Goal: Complete application form: Complete application form

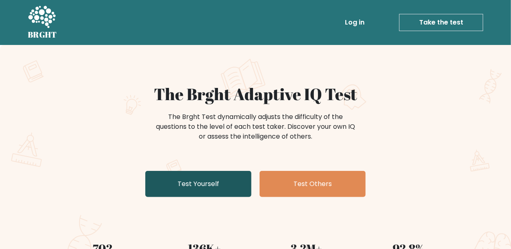
click at [236, 180] on link "Test Yourself" at bounding box center [198, 184] width 106 height 26
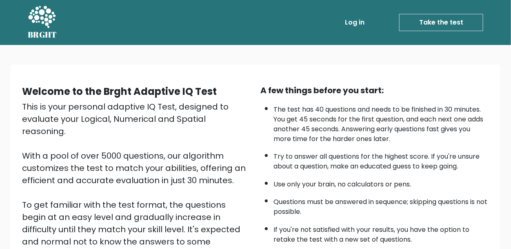
click at [460, 21] on link "Take the test" at bounding box center [441, 22] width 84 height 17
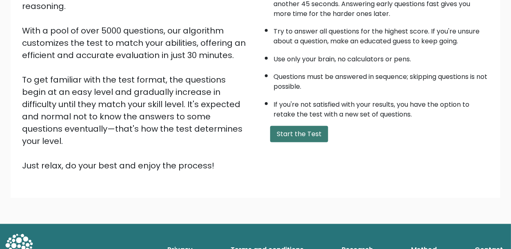
click at [306, 128] on button "Start the Test" at bounding box center [299, 134] width 58 height 16
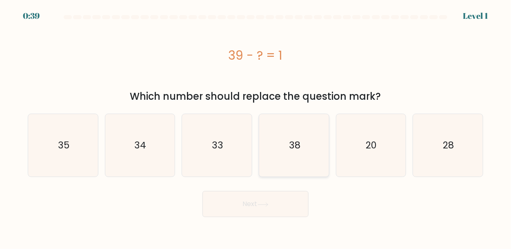
click at [296, 140] on text "38" at bounding box center [294, 145] width 11 height 13
click at [256, 127] on input "d. 38" at bounding box center [256, 126] width 0 height 2
radio input "true"
click at [297, 204] on button "Next" at bounding box center [255, 204] width 106 height 26
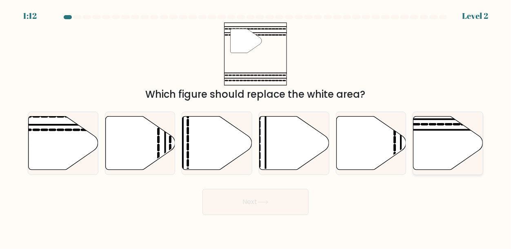
click at [434, 150] on icon at bounding box center [449, 142] width 70 height 53
click at [256, 127] on input "f." at bounding box center [256, 126] width 0 height 2
radio input "true"
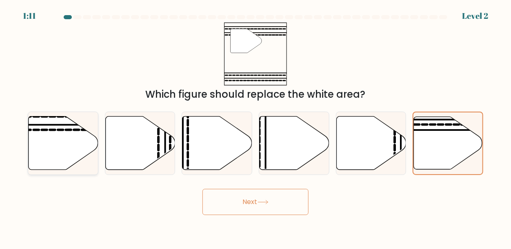
click at [49, 140] on icon at bounding box center [64, 142] width 70 height 53
click at [256, 127] on input "a." at bounding box center [256, 126] width 0 height 2
radio input "true"
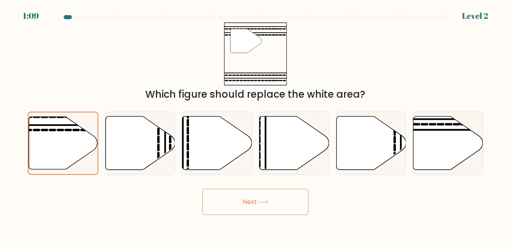
click at [249, 211] on button "Next" at bounding box center [255, 202] width 106 height 26
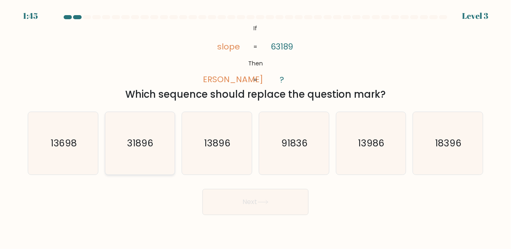
click at [164, 160] on icon "31896" at bounding box center [140, 143] width 62 height 62
click at [256, 127] on input "b. 31896" at bounding box center [256, 126] width 0 height 2
radio input "true"
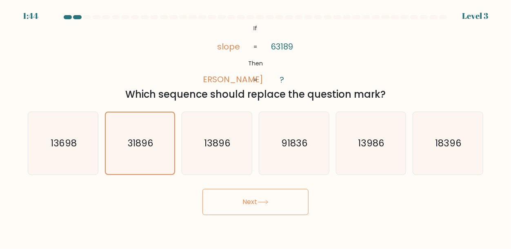
click at [239, 196] on button "Next" at bounding box center [255, 202] width 106 height 26
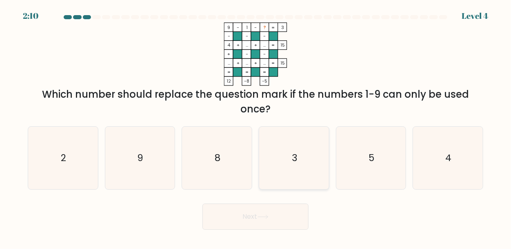
click at [297, 159] on text "3" at bounding box center [295, 157] width 6 height 13
click at [256, 127] on input "d. 3" at bounding box center [256, 126] width 0 height 2
radio input "true"
click at [370, 180] on icon "5" at bounding box center [371, 158] width 62 height 62
click at [256, 127] on input "e. 5" at bounding box center [256, 126] width 0 height 2
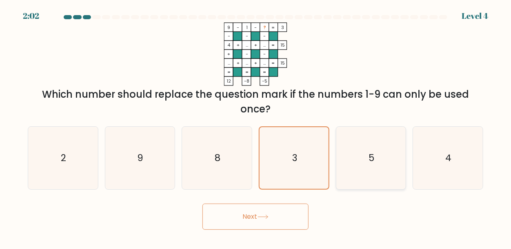
radio input "true"
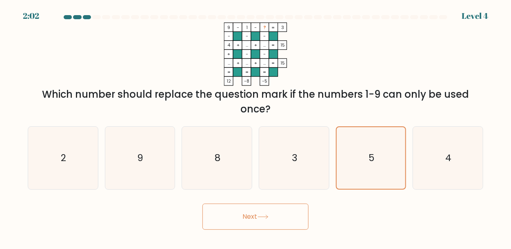
click at [302, 206] on button "Next" at bounding box center [255, 216] width 106 height 26
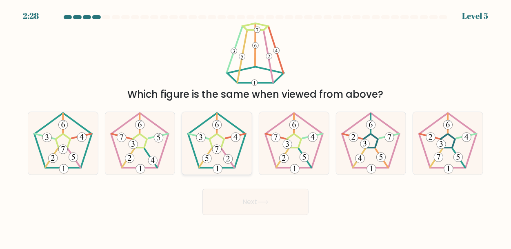
click at [206, 141] on icon at bounding box center [217, 143] width 62 height 62
click at [256, 127] on input "c." at bounding box center [256, 126] width 0 height 2
radio input "true"
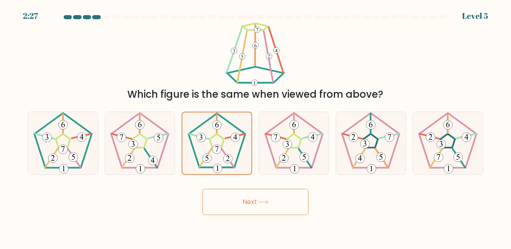
click at [245, 199] on button "Next" at bounding box center [255, 202] width 106 height 26
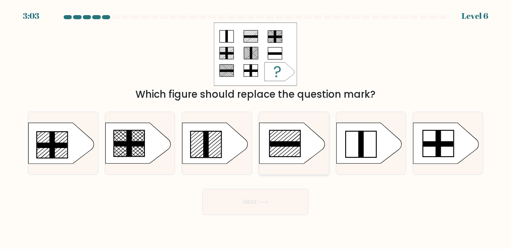
click at [301, 136] on icon at bounding box center [292, 143] width 65 height 41
click at [256, 127] on input "d." at bounding box center [256, 126] width 0 height 2
radio input "true"
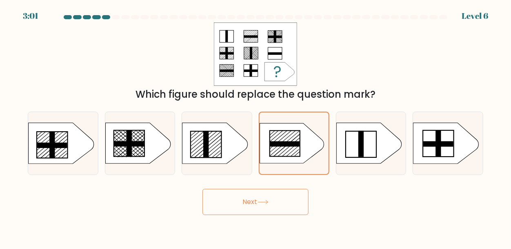
click at [286, 207] on button "Next" at bounding box center [255, 202] width 106 height 26
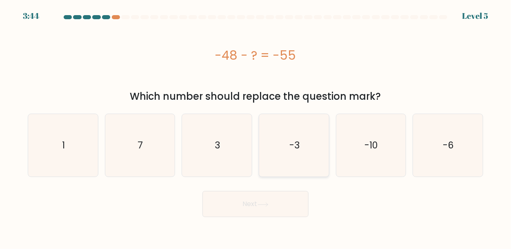
click at [318, 153] on icon "-3" at bounding box center [294, 145] width 62 height 62
click at [256, 127] on input "d. -3" at bounding box center [256, 126] width 0 height 2
radio input "true"
click at [254, 213] on button "Next" at bounding box center [255, 204] width 106 height 26
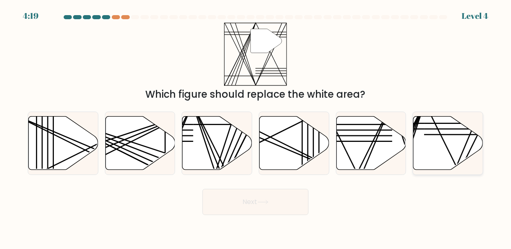
click at [435, 143] on icon at bounding box center [449, 142] width 70 height 53
click at [256, 127] on input "f." at bounding box center [256, 126] width 0 height 2
radio input "true"
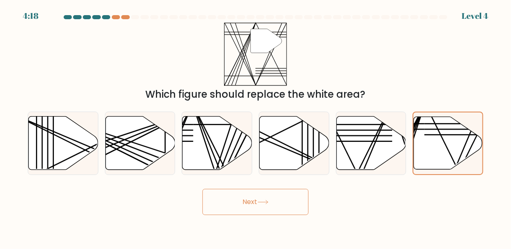
click at [231, 198] on button "Next" at bounding box center [255, 202] width 106 height 26
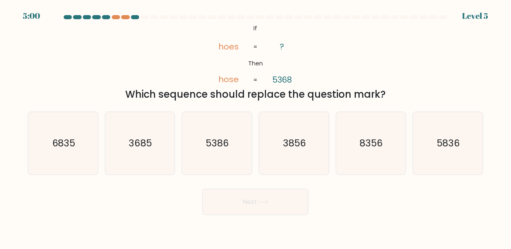
click at [116, 13] on div "5:00 Level 5" at bounding box center [255, 11] width 511 height 22
click at [280, 138] on icon "3856" at bounding box center [294, 143] width 62 height 62
click at [256, 127] on input "d. 3856" at bounding box center [256, 126] width 0 height 2
radio input "true"
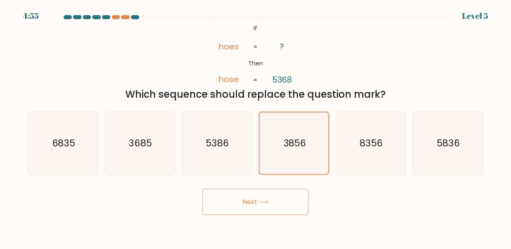
click at [269, 200] on icon at bounding box center [263, 202] width 11 height 4
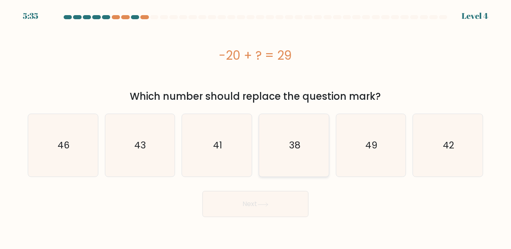
click at [309, 159] on icon "38" at bounding box center [294, 145] width 62 height 62
click at [256, 127] on input "d. 38" at bounding box center [256, 126] width 0 height 2
radio input "true"
click at [296, 208] on button "Next" at bounding box center [255, 204] width 106 height 26
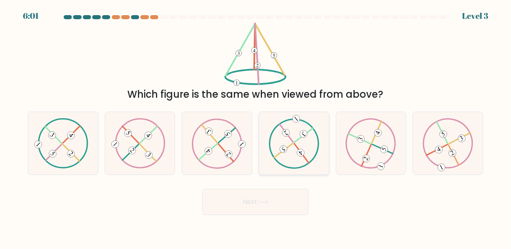
click at [296, 151] on icon at bounding box center [294, 143] width 51 height 50
click at [256, 127] on input "d." at bounding box center [256, 126] width 0 height 2
radio input "true"
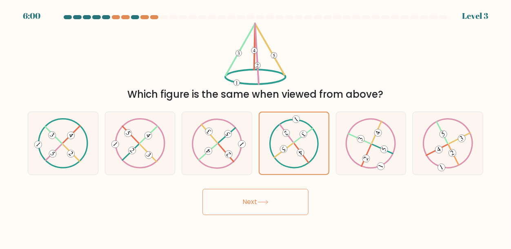
click at [282, 196] on button "Next" at bounding box center [255, 202] width 106 height 26
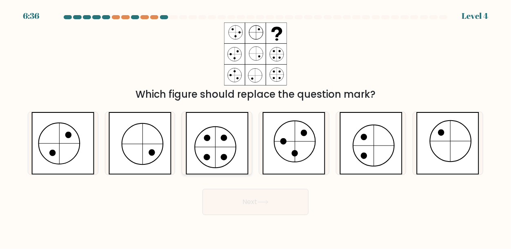
click at [206, 162] on icon at bounding box center [217, 143] width 63 height 62
click at [256, 127] on input "c." at bounding box center [256, 126] width 0 height 2
radio input "true"
click at [279, 198] on button "Next" at bounding box center [255, 202] width 106 height 26
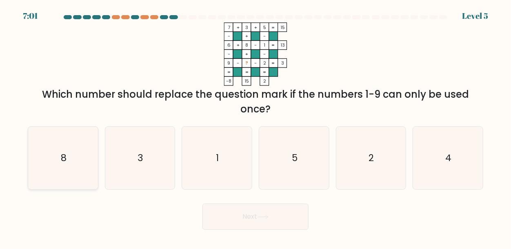
click at [73, 165] on icon "8" at bounding box center [63, 158] width 62 height 62
click at [256, 127] on input "a. 8" at bounding box center [256, 126] width 0 height 2
radio input "true"
click at [434, 162] on icon "4" at bounding box center [448, 158] width 62 height 62
click at [256, 127] on input "f. 4" at bounding box center [256, 126] width 0 height 2
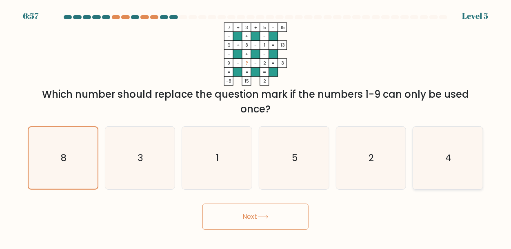
radio input "true"
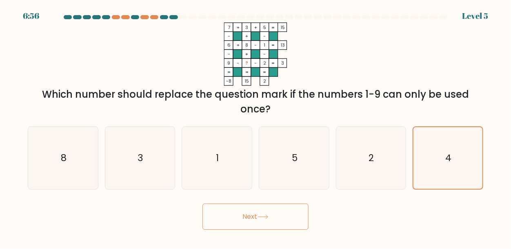
click at [283, 222] on button "Next" at bounding box center [255, 216] width 106 height 26
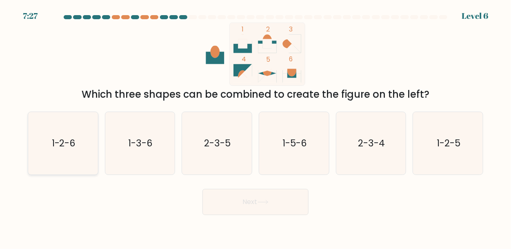
click at [65, 149] on text "1-2-6" at bounding box center [63, 142] width 24 height 13
click at [256, 127] on input "a. 1-2-6" at bounding box center [256, 126] width 0 height 2
radio input "true"
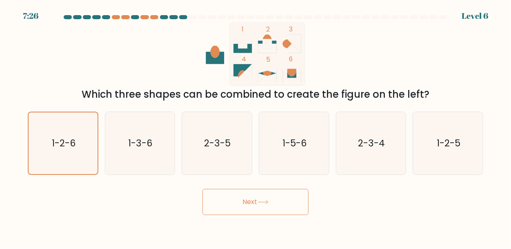
click at [231, 197] on button "Next" at bounding box center [255, 202] width 106 height 26
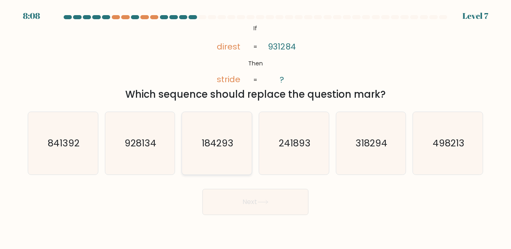
click at [202, 163] on icon "184293" at bounding box center [217, 143] width 62 height 62
click at [256, 127] on input "c. 184293" at bounding box center [256, 126] width 0 height 2
radio input "true"
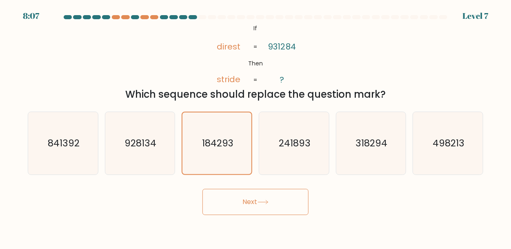
click at [214, 191] on button "Next" at bounding box center [255, 202] width 106 height 26
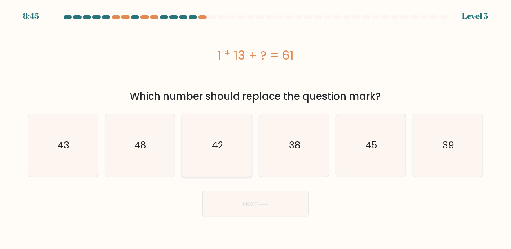
click at [231, 167] on icon "42" at bounding box center [217, 145] width 62 height 62
click at [256, 127] on input "c. 42" at bounding box center [256, 126] width 0 height 2
radio input "true"
click at [238, 193] on button "Next" at bounding box center [255, 204] width 106 height 26
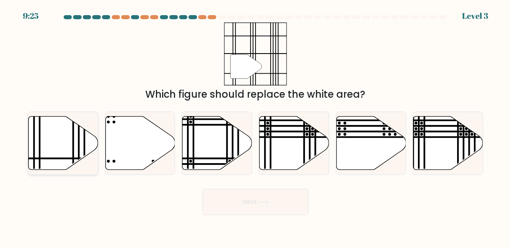
click at [40, 137] on line at bounding box center [40, 114] width 0 height 140
click at [256, 127] on input "a." at bounding box center [256, 126] width 0 height 2
radio input "true"
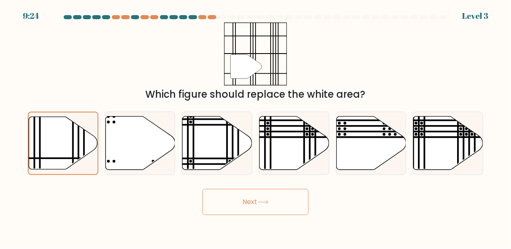
click at [238, 203] on button "Next" at bounding box center [255, 202] width 106 height 26
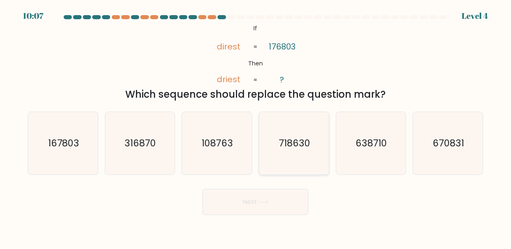
click at [285, 166] on icon "718630" at bounding box center [294, 143] width 62 height 62
click at [256, 127] on input "d. 718630" at bounding box center [256, 126] width 0 height 2
radio input "true"
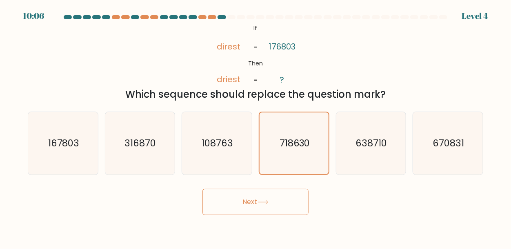
click at [289, 200] on button "Next" at bounding box center [255, 202] width 106 height 26
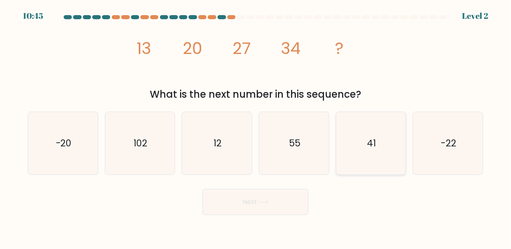
click at [391, 149] on icon "41" at bounding box center [371, 143] width 62 height 62
click at [256, 127] on input "e. 41" at bounding box center [256, 126] width 0 height 2
radio input "true"
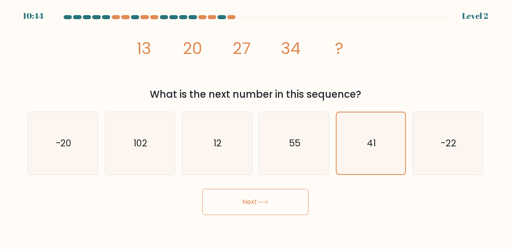
click at [263, 200] on icon at bounding box center [263, 202] width 11 height 4
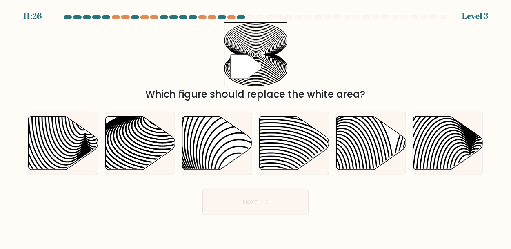
click at [354, 202] on div "Next" at bounding box center [255, 200] width 465 height 30
click at [143, 137] on icon at bounding box center [140, 142] width 70 height 53
click at [256, 127] on input "b." at bounding box center [256, 126] width 0 height 2
radio input "true"
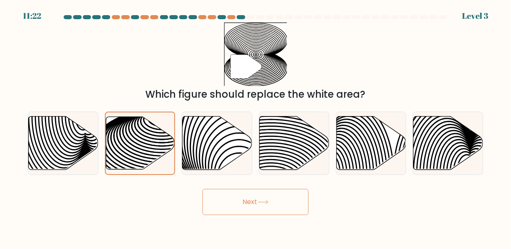
click at [259, 201] on button "Next" at bounding box center [255, 202] width 106 height 26
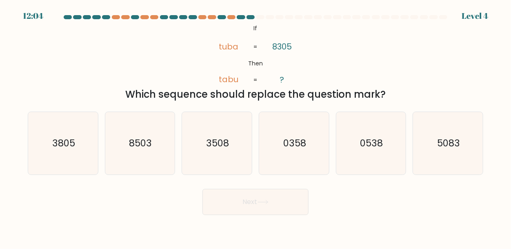
click at [261, 201] on icon at bounding box center [263, 202] width 11 height 4
click at [287, 144] on text "0358" at bounding box center [294, 142] width 23 height 13
click at [256, 127] on input "d. 0358" at bounding box center [256, 126] width 0 height 2
radio input "true"
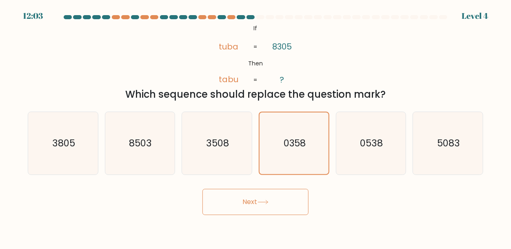
click at [272, 205] on button "Next" at bounding box center [255, 202] width 106 height 26
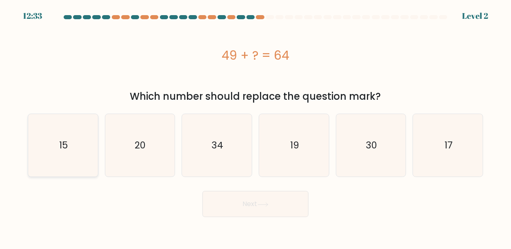
click at [75, 147] on icon "15" at bounding box center [63, 145] width 62 height 62
click at [256, 127] on input "a. 15" at bounding box center [256, 126] width 0 height 2
radio input "true"
click at [243, 212] on button "Next" at bounding box center [255, 204] width 106 height 26
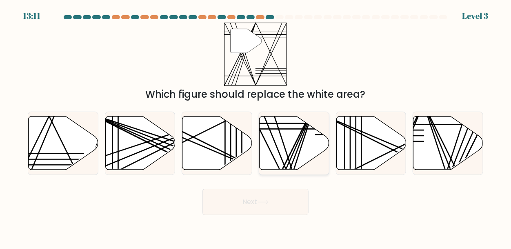
click at [290, 152] on line at bounding box center [281, 171] width 70 height 139
click at [256, 127] on input "d." at bounding box center [256, 126] width 0 height 2
radio input "true"
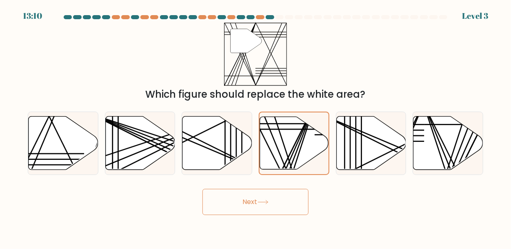
click at [278, 197] on button "Next" at bounding box center [255, 202] width 106 height 26
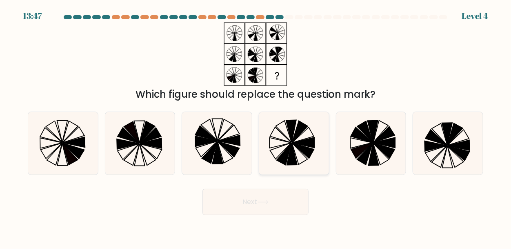
click at [304, 157] on icon at bounding box center [294, 143] width 62 height 62
click at [256, 127] on input "d." at bounding box center [256, 126] width 0 height 2
radio input "true"
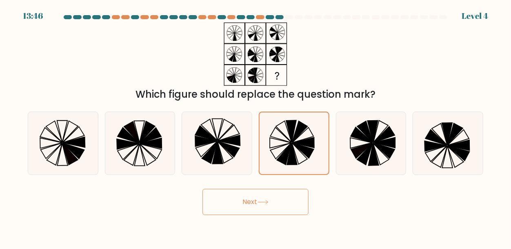
click at [287, 196] on button "Next" at bounding box center [255, 202] width 106 height 26
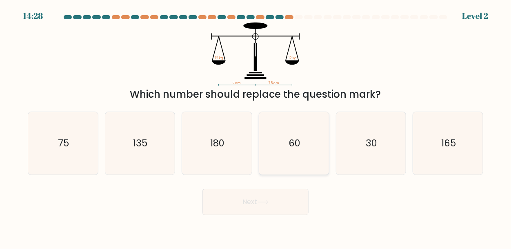
click at [283, 167] on icon "60" at bounding box center [294, 143] width 62 height 62
click at [256, 127] on input "d. 60" at bounding box center [256, 126] width 0 height 2
radio input "true"
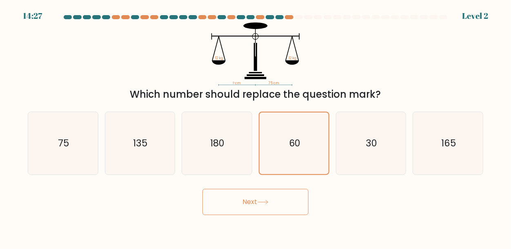
click at [281, 202] on button "Next" at bounding box center [255, 202] width 106 height 26
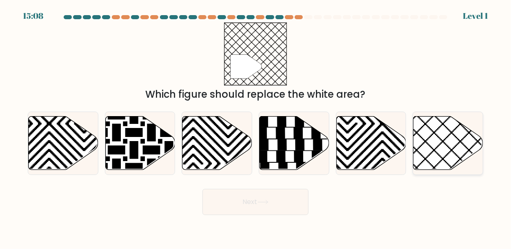
click at [443, 147] on icon at bounding box center [449, 142] width 70 height 53
click at [256, 127] on input "f." at bounding box center [256, 126] width 0 height 2
radio input "true"
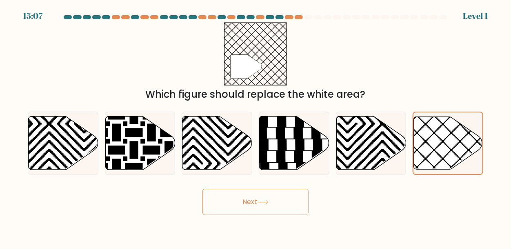
click at [282, 198] on button "Next" at bounding box center [255, 202] width 106 height 26
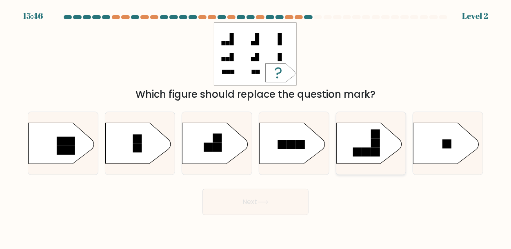
click at [377, 136] on rect at bounding box center [375, 133] width 9 height 9
click at [256, 127] on input "e." at bounding box center [256, 126] width 0 height 2
radio input "true"
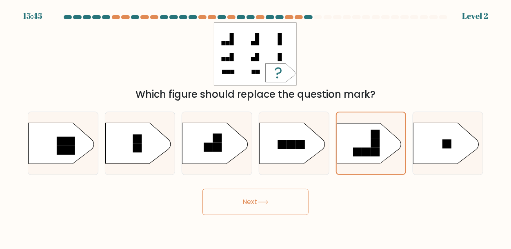
click at [283, 207] on button "Next" at bounding box center [255, 202] width 106 height 26
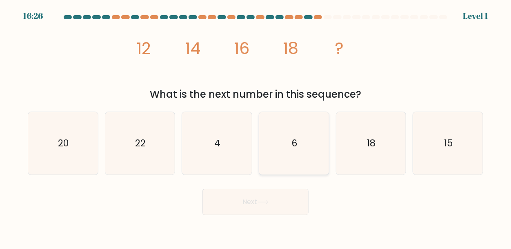
click at [310, 165] on icon "6" at bounding box center [294, 143] width 62 height 62
click at [256, 127] on input "d. 6" at bounding box center [256, 126] width 0 height 2
radio input "true"
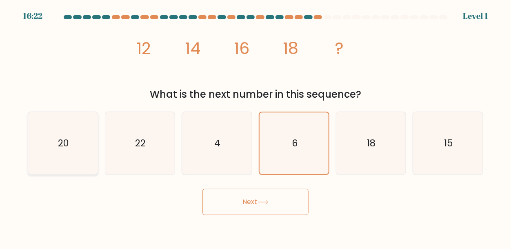
click at [71, 140] on icon "20" at bounding box center [63, 143] width 62 height 62
click at [256, 127] on input "a. 20" at bounding box center [256, 126] width 0 height 2
radio input "true"
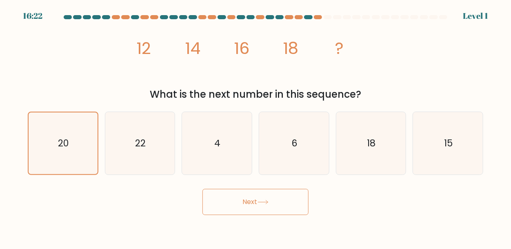
click at [227, 209] on button "Next" at bounding box center [255, 202] width 106 height 26
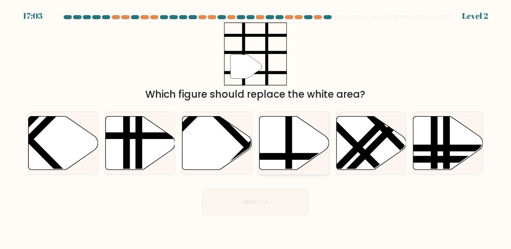
click at [314, 156] on line at bounding box center [315, 156] width 140 height 0
click at [256, 127] on input "d." at bounding box center [256, 126] width 0 height 2
radio input "true"
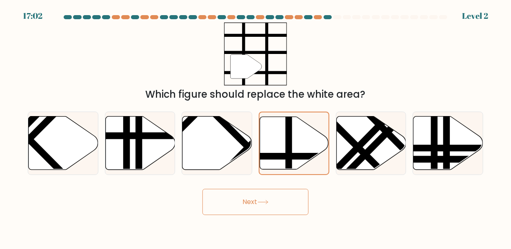
click at [270, 209] on button "Next" at bounding box center [255, 202] width 106 height 26
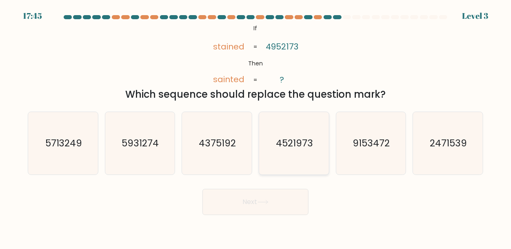
click at [296, 155] on icon "4521973" at bounding box center [294, 143] width 62 height 62
click at [256, 127] on input "d. 4521973" at bounding box center [256, 126] width 0 height 2
radio input "true"
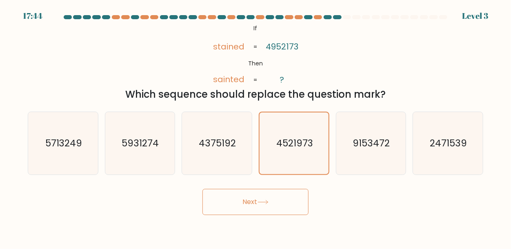
click at [267, 215] on body "17:44 Level 3 ?" at bounding box center [255, 124] width 511 height 249
click at [271, 206] on button "Next" at bounding box center [255, 202] width 106 height 26
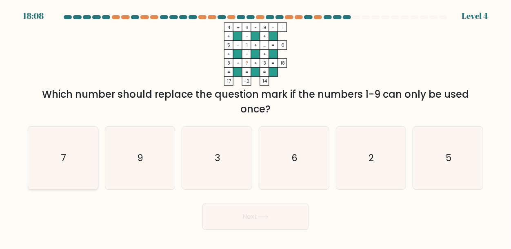
click at [76, 165] on icon "7" at bounding box center [63, 158] width 62 height 62
click at [256, 127] on input "a. 7" at bounding box center [256, 126] width 0 height 2
radio input "true"
click at [249, 214] on button "Next" at bounding box center [255, 216] width 106 height 26
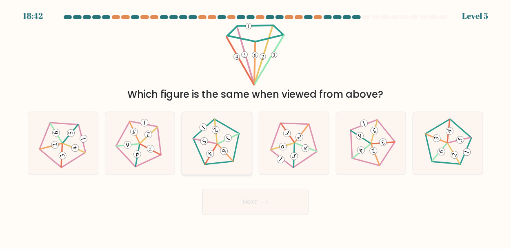
click at [227, 160] on icon at bounding box center [217, 143] width 50 height 50
click at [256, 127] on input "c." at bounding box center [256, 126] width 0 height 2
radio input "true"
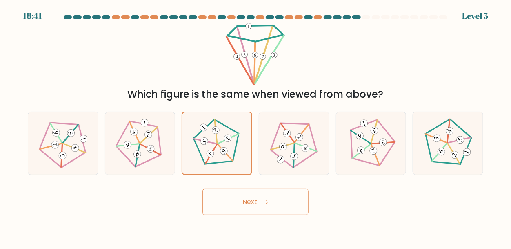
click at [262, 208] on button "Next" at bounding box center [255, 202] width 106 height 26
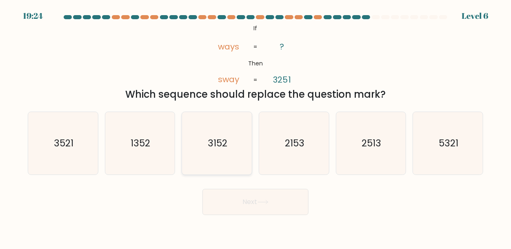
click at [241, 148] on icon "3152" at bounding box center [217, 143] width 62 height 62
click at [256, 127] on input "c. 3152" at bounding box center [256, 126] width 0 height 2
radio input "true"
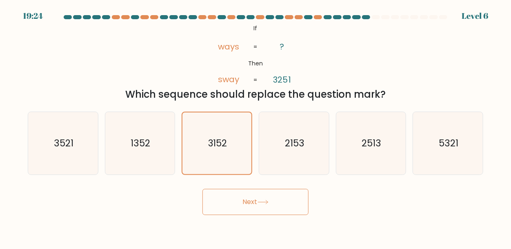
click at [258, 199] on button "Next" at bounding box center [255, 202] width 106 height 26
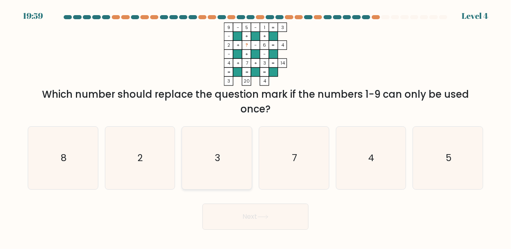
click at [251, 141] on div "3" at bounding box center [217, 157] width 71 height 63
click at [256, 127] on input "c. 3" at bounding box center [256, 126] width 0 height 2
radio input "true"
click at [241, 220] on button "Next" at bounding box center [255, 216] width 106 height 26
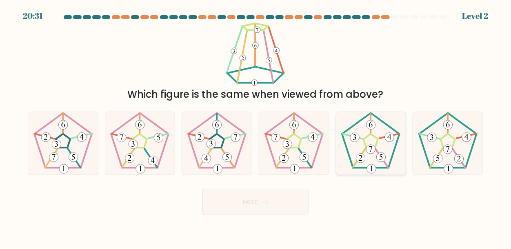
click at [367, 135] on icon at bounding box center [371, 143] width 62 height 62
click at [256, 127] on input "e." at bounding box center [256, 126] width 0 height 2
radio input "true"
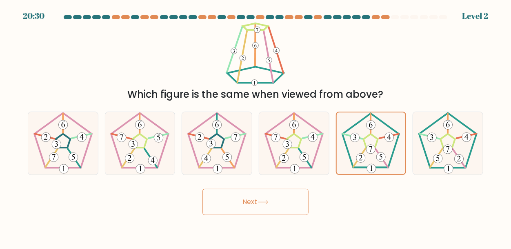
click at [237, 206] on button "Next" at bounding box center [255, 202] width 106 height 26
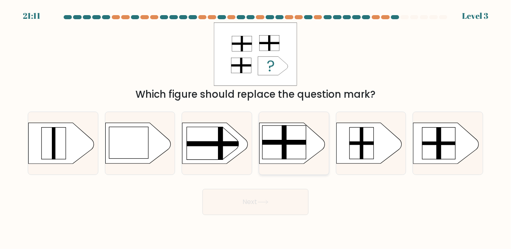
click at [267, 152] on rect at bounding box center [284, 141] width 44 height 33
click at [256, 127] on input "d." at bounding box center [256, 126] width 0 height 2
radio input "true"
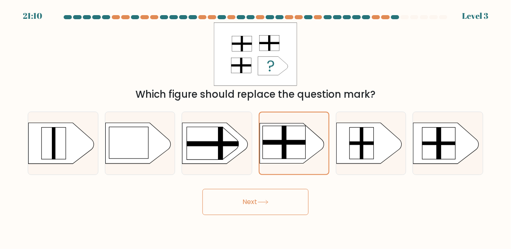
click at [266, 201] on icon at bounding box center [263, 202] width 11 height 4
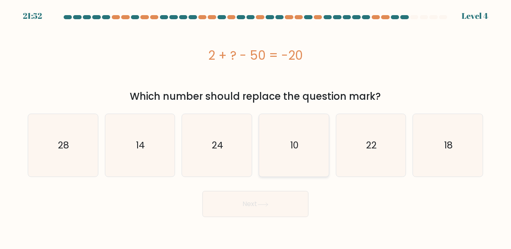
click at [325, 142] on icon "10" at bounding box center [294, 145] width 62 height 62
click at [256, 127] on input "d. 10" at bounding box center [256, 126] width 0 height 2
radio input "true"
click at [247, 198] on button "Next" at bounding box center [255, 204] width 106 height 26
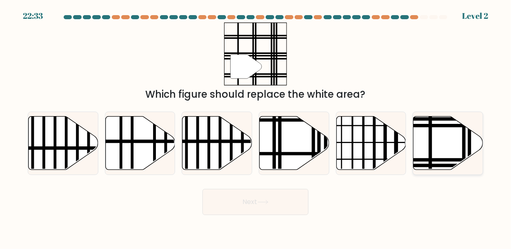
click at [444, 146] on icon at bounding box center [449, 142] width 70 height 53
click at [256, 127] on input "f." at bounding box center [256, 126] width 0 height 2
radio input "true"
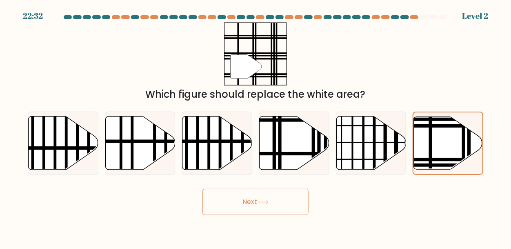
click at [273, 204] on button "Next" at bounding box center [255, 202] width 106 height 26
click at [286, 205] on button "Next" at bounding box center [255, 202] width 106 height 26
click at [412, 156] on div "f." at bounding box center [447, 142] width 77 height 63
click at [287, 197] on button "Next" at bounding box center [255, 202] width 106 height 26
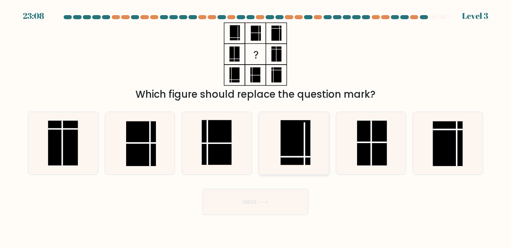
click at [295, 163] on rect at bounding box center [295, 142] width 30 height 45
click at [256, 127] on input "d." at bounding box center [256, 126] width 0 height 2
radio input "true"
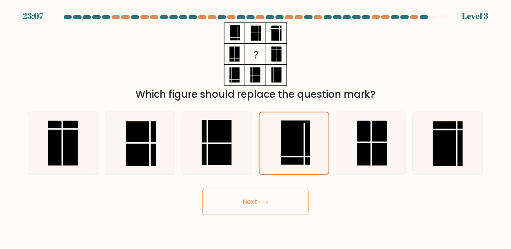
click at [276, 200] on button "Next" at bounding box center [255, 202] width 106 height 26
click at [276, 201] on button "Next" at bounding box center [255, 202] width 106 height 26
click at [279, 203] on button "Next" at bounding box center [255, 202] width 106 height 26
click at [278, 200] on button "Next" at bounding box center [255, 202] width 106 height 26
click at [305, 142] on line at bounding box center [305, 144] width 0 height 44
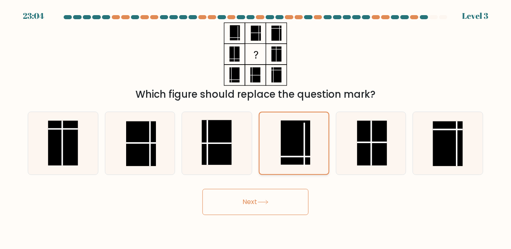
click at [256, 127] on input "d." at bounding box center [256, 126] width 0 height 2
click at [305, 142] on line at bounding box center [305, 144] width 0 height 44
click at [256, 127] on input "d." at bounding box center [256, 126] width 0 height 2
click at [212, 129] on rect at bounding box center [217, 142] width 30 height 45
click at [256, 127] on input "c." at bounding box center [256, 126] width 0 height 2
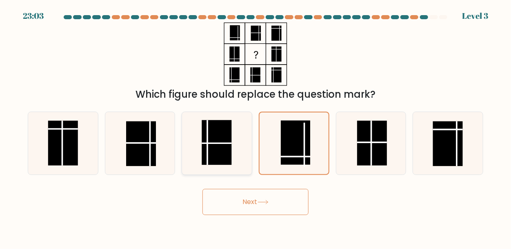
radio input "true"
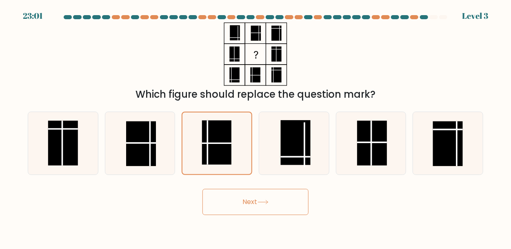
click at [251, 198] on button "Next" at bounding box center [255, 202] width 106 height 26
click at [32, 149] on icon at bounding box center [63, 143] width 62 height 62
click at [256, 127] on input "a." at bounding box center [256, 126] width 0 height 2
radio input "true"
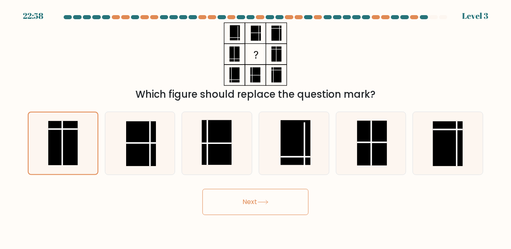
click at [245, 198] on button "Next" at bounding box center [255, 202] width 106 height 26
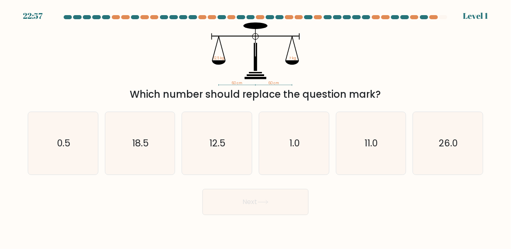
click at [245, 198] on button "Next" at bounding box center [255, 202] width 106 height 26
click at [364, 150] on icon "11.0" at bounding box center [371, 143] width 62 height 62
click at [256, 127] on input "e. 11.0" at bounding box center [256, 126] width 0 height 2
radio input "true"
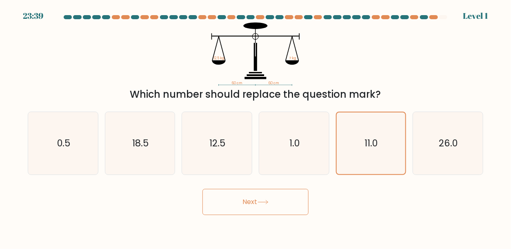
click at [280, 202] on button "Next" at bounding box center [255, 202] width 106 height 26
click at [284, 205] on button "Next" at bounding box center [255, 202] width 106 height 26
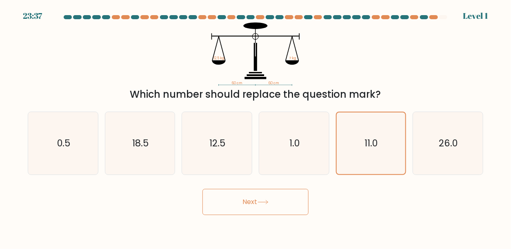
click at [284, 205] on button "Next" at bounding box center [255, 202] width 106 height 26
click at [200, 143] on icon "12.5" at bounding box center [217, 143] width 62 height 62
click at [256, 127] on input "c. 12.5" at bounding box center [256, 126] width 0 height 2
radio input "true"
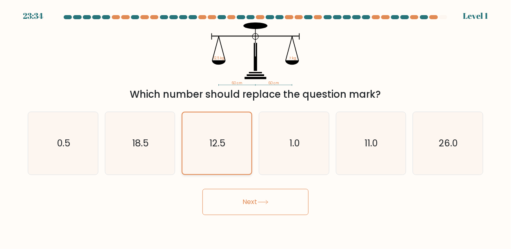
click at [202, 144] on icon "12.5" at bounding box center [217, 143] width 62 height 62
click at [256, 127] on input "c. 12.5" at bounding box center [256, 126] width 0 height 2
click at [202, 144] on icon "12.5" at bounding box center [217, 143] width 62 height 62
click at [256, 127] on input "c. 12.5" at bounding box center [256, 126] width 0 height 2
click at [202, 144] on icon "12.5" at bounding box center [217, 143] width 62 height 62
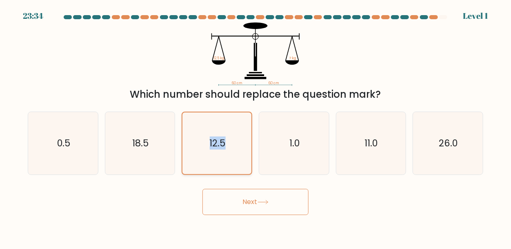
click at [256, 127] on input "c. 12.5" at bounding box center [256, 126] width 0 height 2
click at [202, 144] on icon "12.5" at bounding box center [217, 143] width 62 height 62
click at [256, 127] on input "c. 12.5" at bounding box center [256, 126] width 0 height 2
click at [202, 144] on icon "12.5" at bounding box center [217, 143] width 62 height 62
click at [256, 127] on input "c. 12.5" at bounding box center [256, 126] width 0 height 2
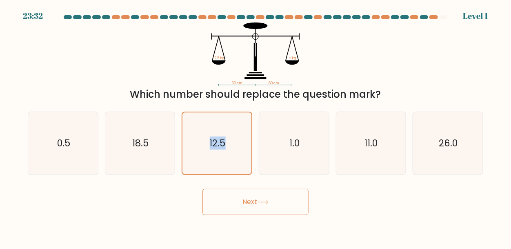
click at [256, 191] on button "Next" at bounding box center [255, 202] width 106 height 26
click at [306, 202] on button "Next" at bounding box center [255, 202] width 106 height 26
click at [238, 164] on icon "12.5" at bounding box center [217, 143] width 62 height 62
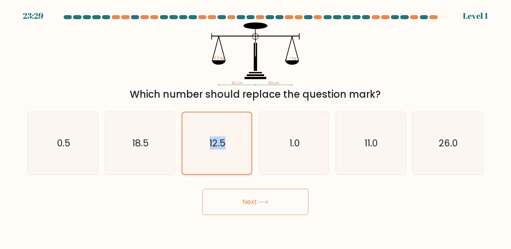
click at [256, 127] on input "c. 12.5" at bounding box center [256, 126] width 0 height 2
click at [276, 205] on button "Next" at bounding box center [255, 202] width 106 height 26
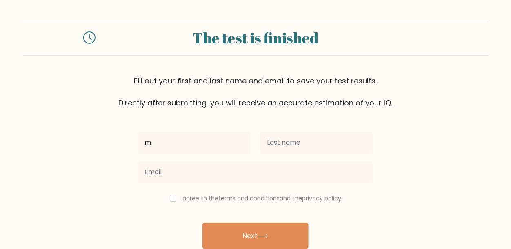
type input "m"
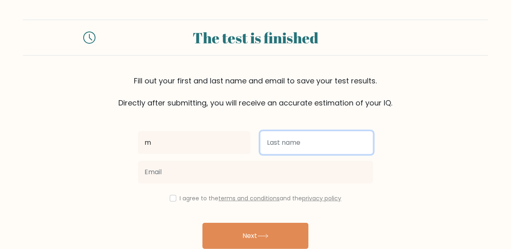
click at [297, 152] on input "text" at bounding box center [316, 142] width 113 height 23
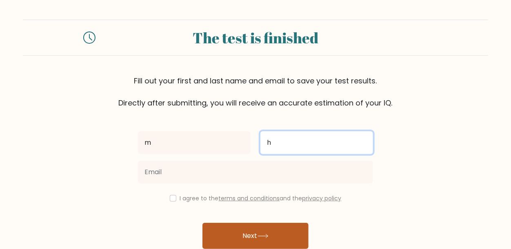
type input "h"
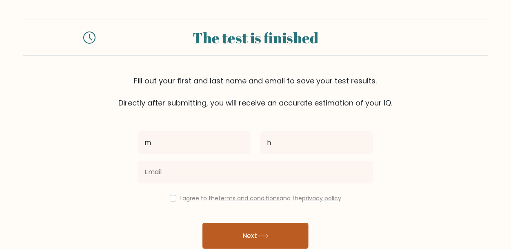
click at [296, 238] on button "Next" at bounding box center [255, 235] width 106 height 26
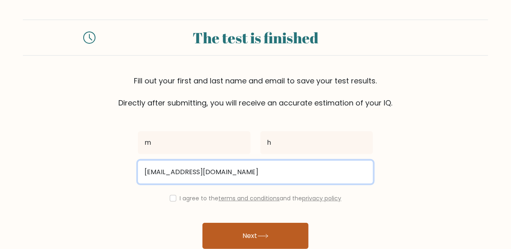
type input "maddyhall03@icloud.com"
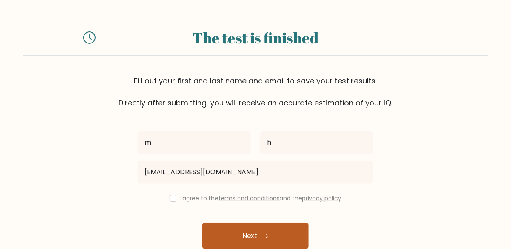
click at [287, 243] on button "Next" at bounding box center [255, 235] width 106 height 26
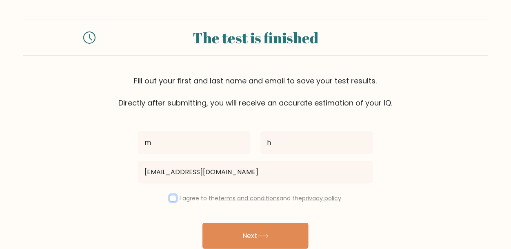
click at [173, 199] on input "checkbox" at bounding box center [173, 198] width 7 height 7
checkbox input "true"
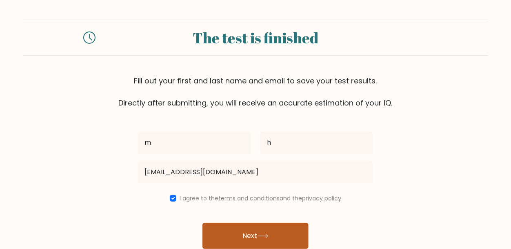
click at [255, 247] on button "Next" at bounding box center [255, 235] width 106 height 26
